Goal: Information Seeking & Learning: Learn about a topic

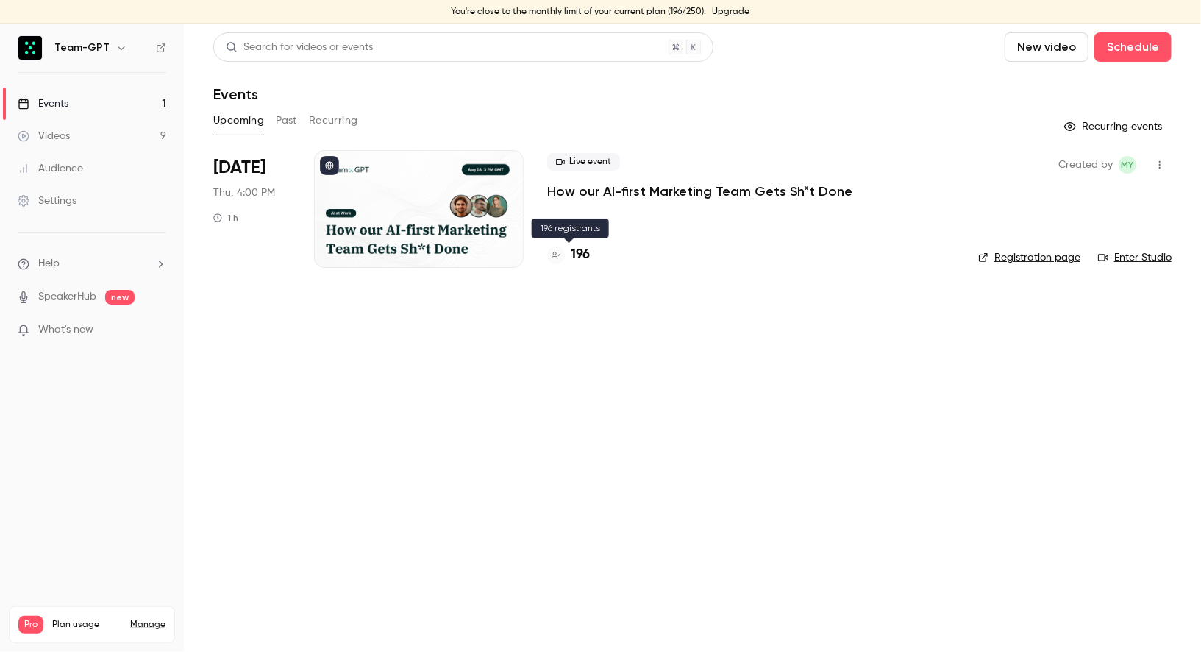
click at [587, 263] on h4 "196" at bounding box center [580, 255] width 19 height 20
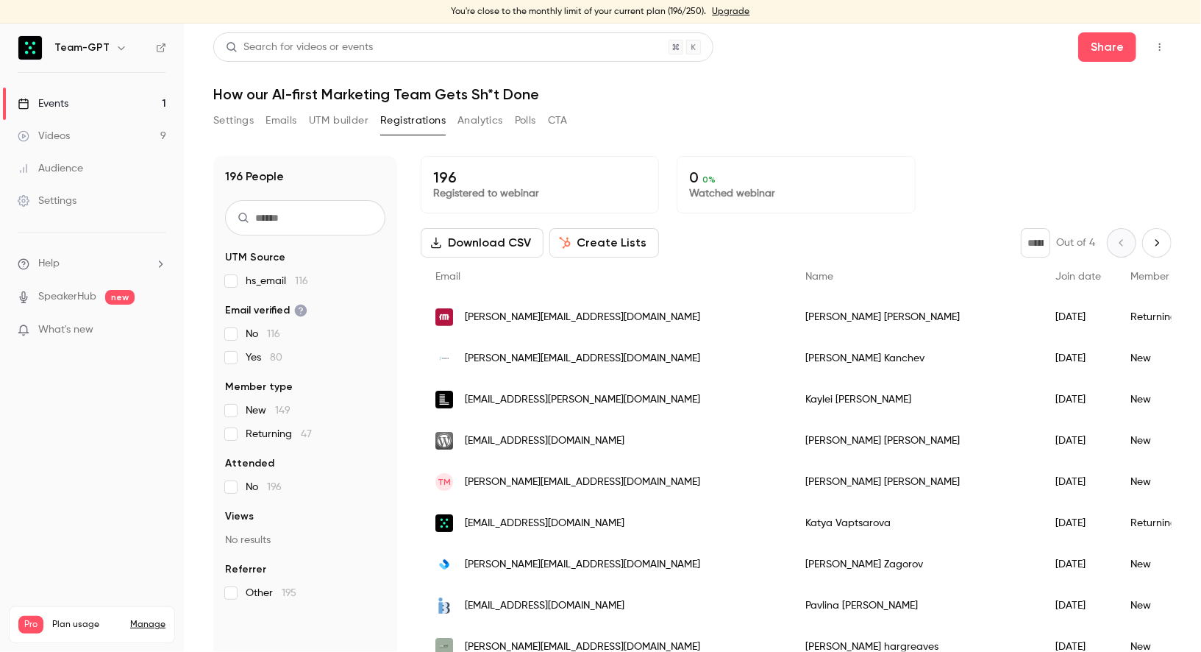
click at [63, 133] on div "Videos" at bounding box center [44, 136] width 52 height 15
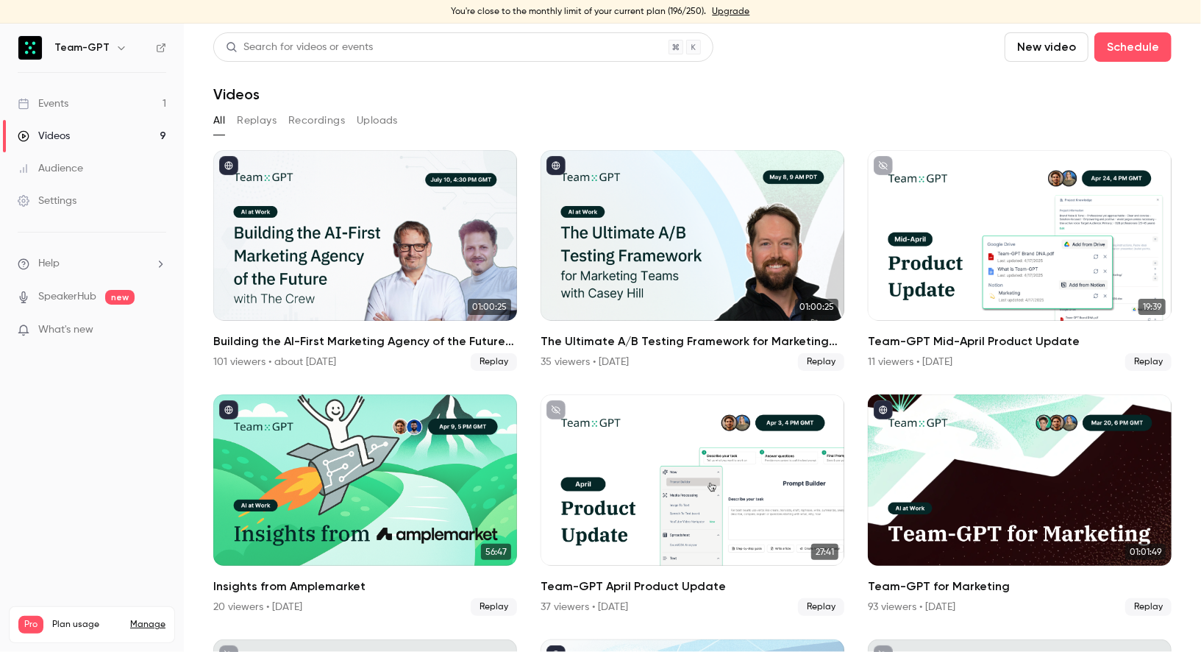
click at [63, 96] on div "Events" at bounding box center [43, 103] width 51 height 15
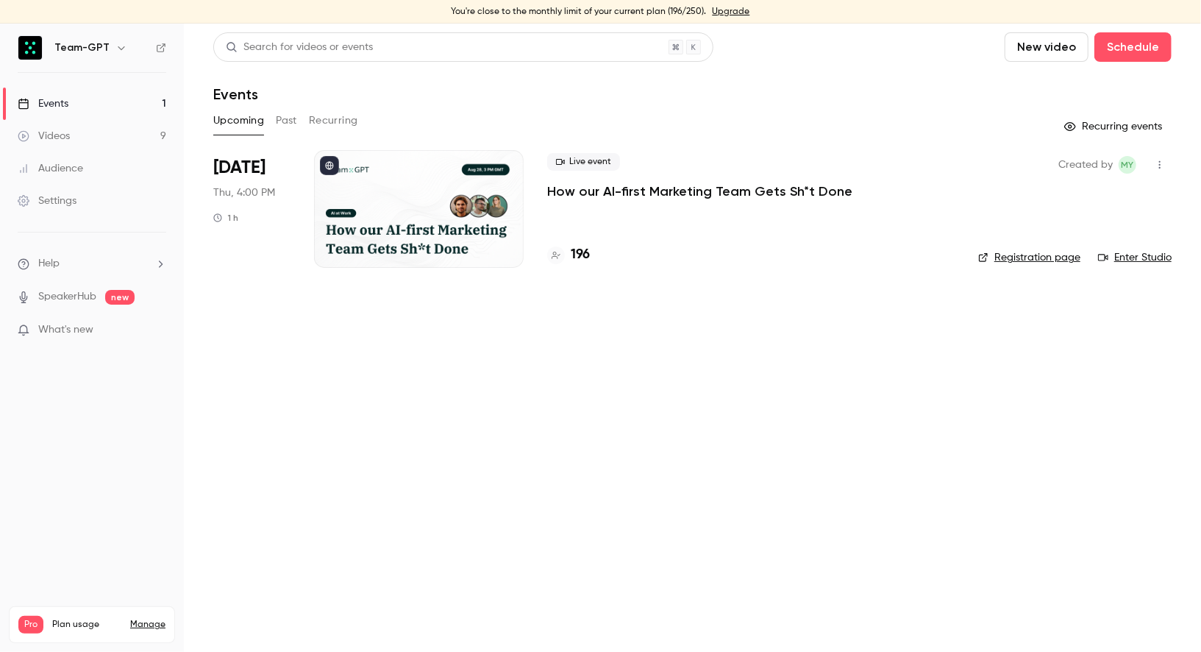
click at [291, 116] on button "Past" at bounding box center [286, 121] width 21 height 24
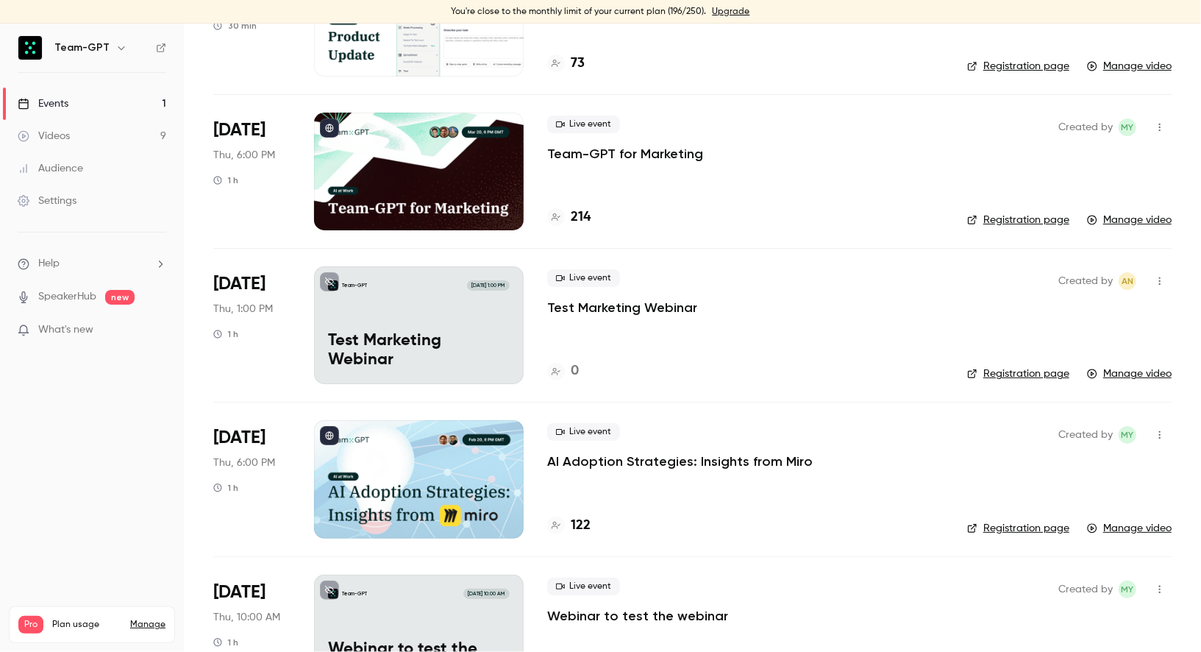
scroll to position [828, 0]
